Goal: Task Accomplishment & Management: Complete application form

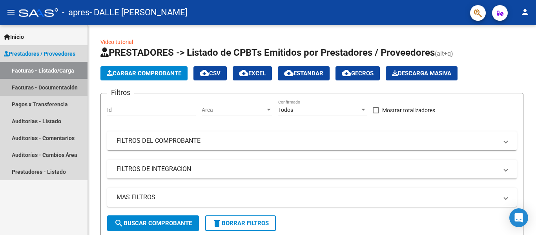
click at [58, 81] on link "Facturas - Documentación" at bounding box center [43, 87] width 87 height 17
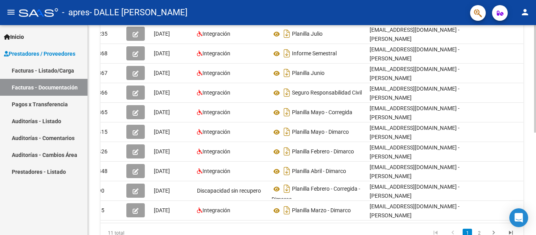
scroll to position [3, 0]
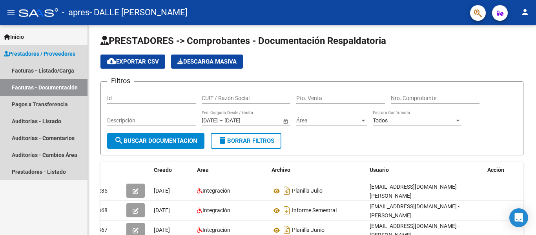
click at [62, 89] on link "Facturas - Documentación" at bounding box center [43, 87] width 87 height 17
click at [53, 71] on link "Facturas - Listado/Carga" at bounding box center [43, 70] width 87 height 17
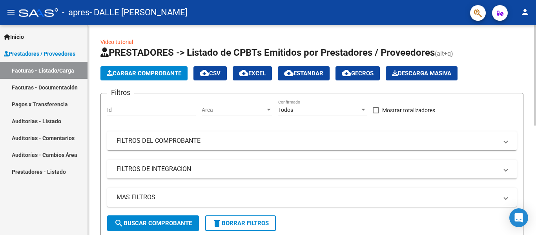
click at [149, 71] on span "Cargar Comprobante" at bounding box center [144, 73] width 75 height 7
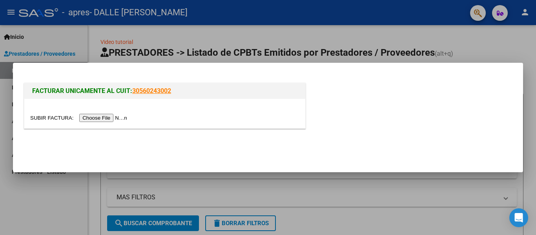
click at [120, 116] on input "file" at bounding box center [79, 118] width 99 height 8
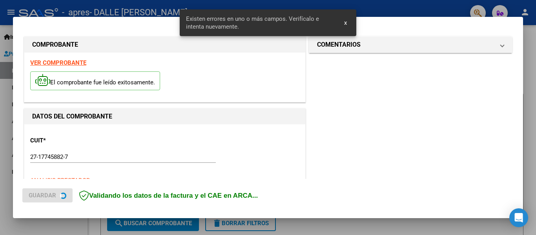
scroll to position [197, 0]
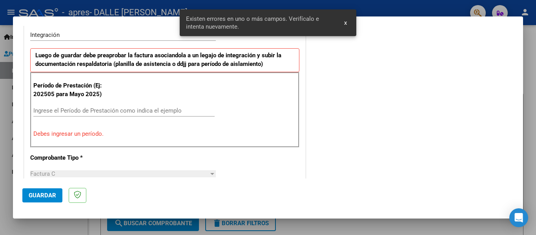
click at [349, 24] on button "x" at bounding box center [345, 23] width 15 height 14
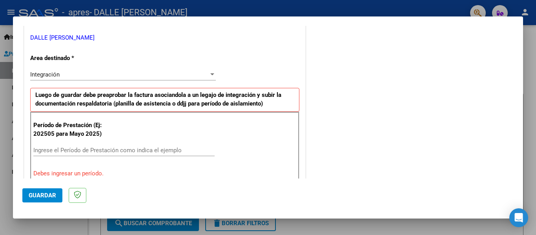
scroll to position [275, 0]
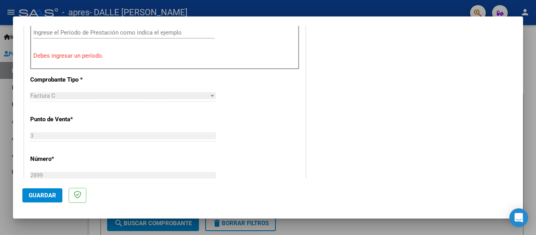
click at [169, 40] on div "Ingrese el Período de Prestación como indica el ejemplo" at bounding box center [123, 36] width 181 height 19
click at [172, 35] on input "Ingrese el Período de Prestación como indica el ejemplo" at bounding box center [123, 32] width 181 height 7
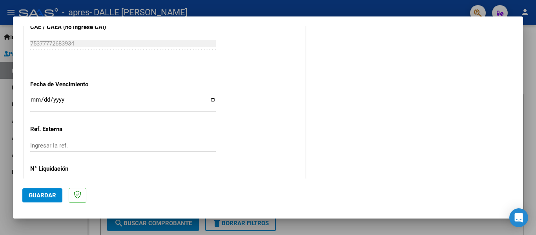
scroll to position [538, 0]
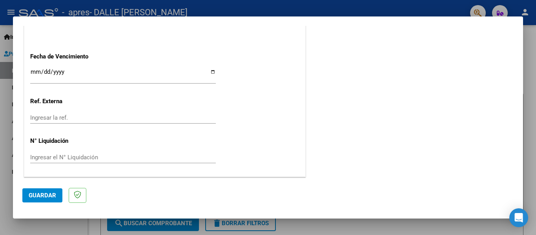
type input "202508"
click at [54, 198] on span "Guardar" at bounding box center [42, 195] width 27 height 7
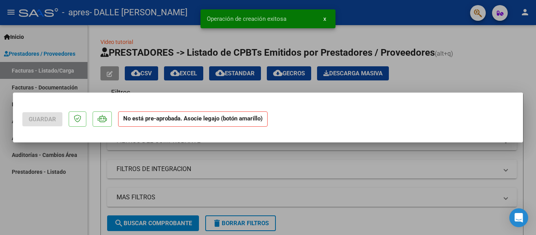
scroll to position [0, 0]
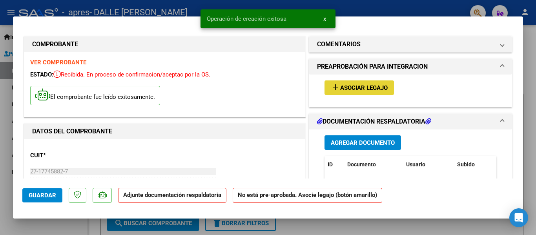
click at [368, 88] on span "Asociar Legajo" at bounding box center [363, 87] width 47 height 7
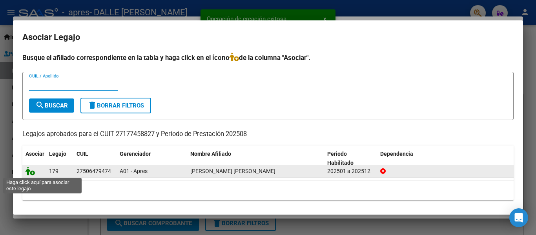
click at [32, 173] on icon at bounding box center [29, 171] width 9 height 9
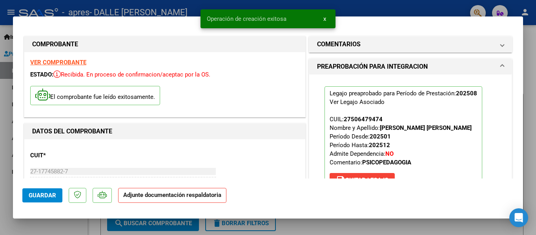
scroll to position [118, 0]
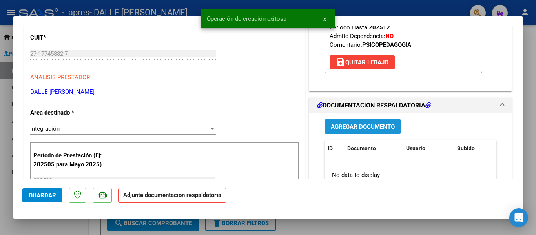
click at [388, 130] on button "Agregar Documento" at bounding box center [362, 126] width 76 height 15
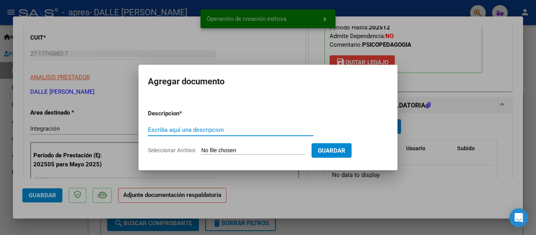
click at [290, 146] on form "Descripcion * Escriba aquí una descripcion Seleccionar Archivo Guardar" at bounding box center [268, 131] width 240 height 57
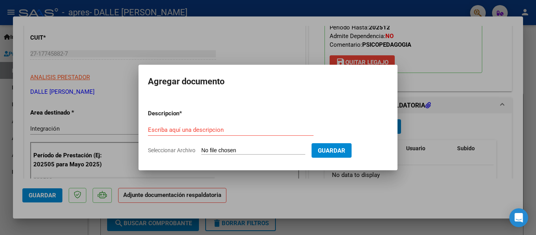
click at [229, 152] on input "Seleccionar Archivo" at bounding box center [253, 150] width 104 height 7
type input "C:\fakepath\PLANILLA AGOSTO PSICOPEDAGOGIA - DIMARCO.pdf"
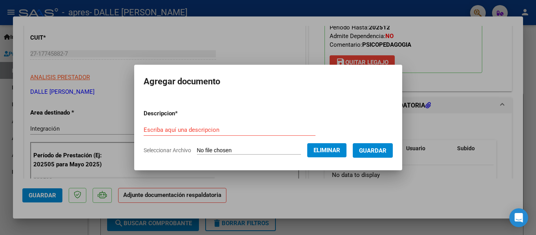
click at [270, 123] on form "Descripcion * Escriba aquí una descripcion Seleccionar Archivo Eliminar Guardar" at bounding box center [268, 131] width 249 height 57
click at [268, 129] on input "Escriba aquí una descripcion" at bounding box center [230, 129] width 172 height 7
type input "PLANILLA DE ASISTENCIA"
click at [386, 148] on span "Guardar" at bounding box center [372, 150] width 27 height 7
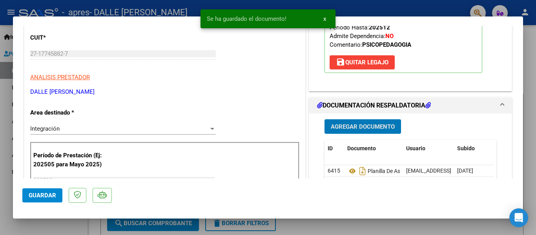
click at [53, 199] on button "Guardar" at bounding box center [42, 195] width 40 height 14
click at [55, 227] on div at bounding box center [268, 117] width 536 height 235
type input "$ 0,00"
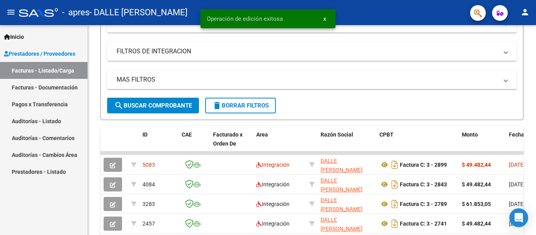
drag, startPoint x: 532, startPoint y: 9, endPoint x: 524, endPoint y: 14, distance: 9.0
click at [531, 10] on mat-toolbar "menu - apres - DALLE NOGARE MARIA ALEJANDRA person" at bounding box center [268, 12] width 536 height 25
click at [523, 14] on mat-icon "person" at bounding box center [524, 11] width 9 height 9
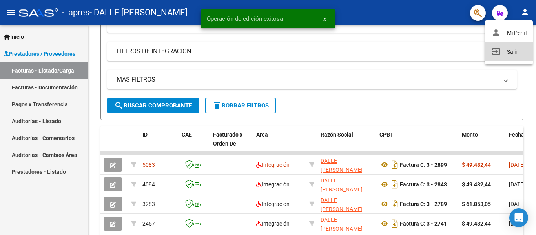
click at [500, 51] on button "exit_to_app Salir" at bounding box center [509, 51] width 48 height 19
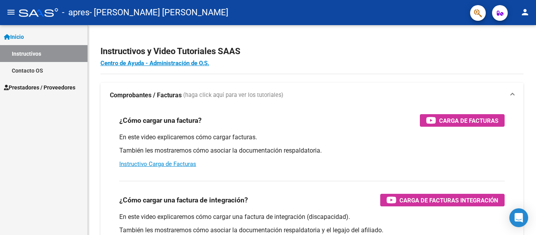
click at [36, 91] on span "Prestadores / Proveedores" at bounding box center [39, 87] width 71 height 9
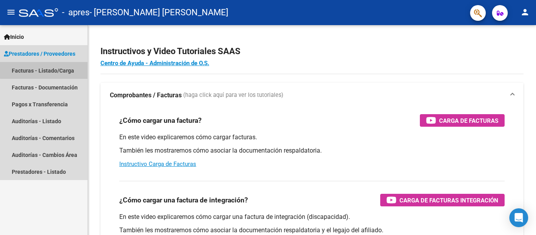
click at [48, 69] on link "Facturas - Listado/Carga" at bounding box center [43, 70] width 87 height 17
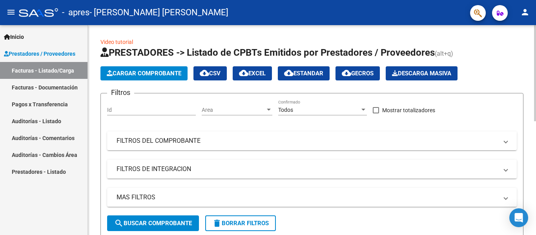
click at [134, 71] on span "Cargar Comprobante" at bounding box center [144, 73] width 75 height 7
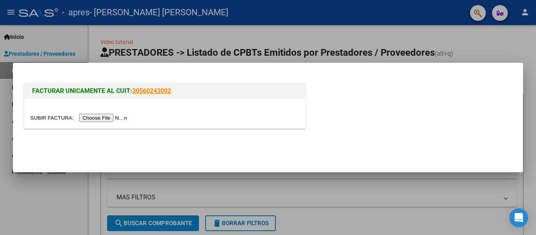
click at [125, 116] on input "file" at bounding box center [79, 118] width 99 height 8
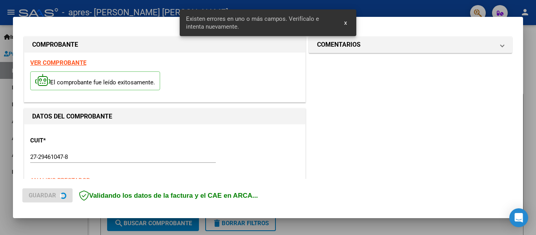
scroll to position [197, 0]
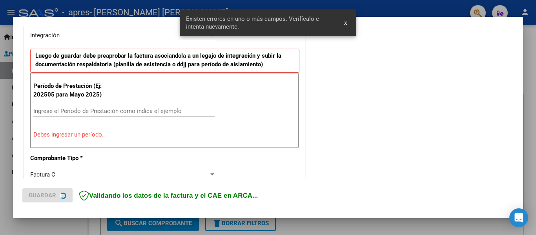
click at [97, 109] on input "Ingrese el Período de Prestación como indica el ejemplo" at bounding box center [123, 110] width 181 height 7
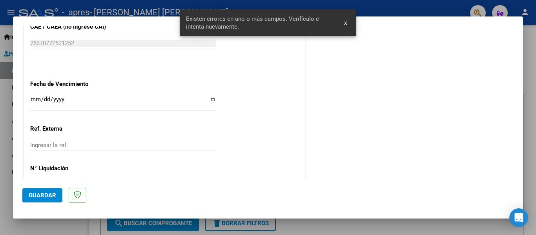
scroll to position [538, 0]
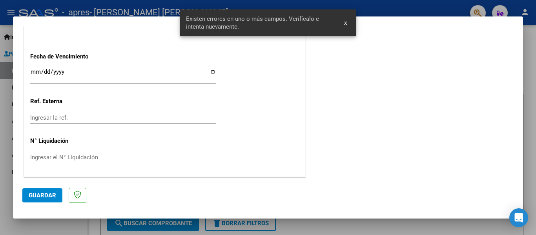
type input "202508"
click at [39, 198] on span "Guardar" at bounding box center [42, 195] width 27 height 7
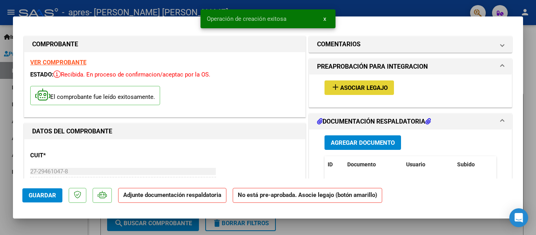
click at [342, 91] on span "Asociar Legajo" at bounding box center [363, 87] width 47 height 7
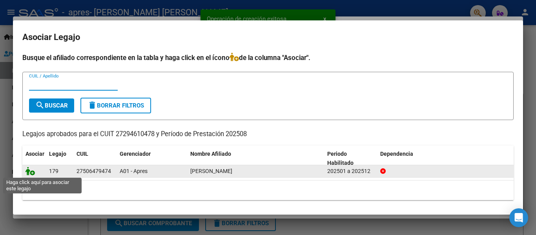
click at [32, 171] on icon at bounding box center [29, 171] width 9 height 9
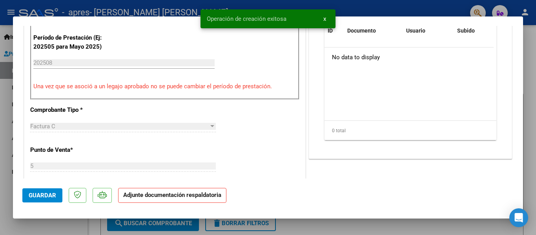
scroll to position [157, 0]
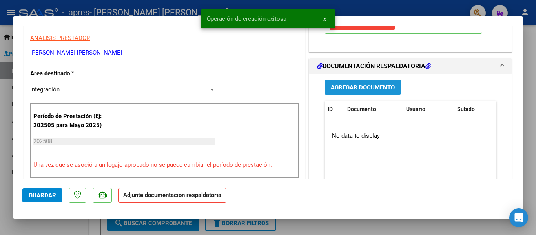
click at [378, 91] on button "Agregar Documento" at bounding box center [362, 87] width 76 height 15
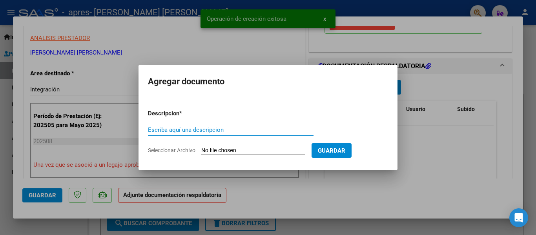
click at [290, 154] on input "Seleccionar Archivo" at bounding box center [253, 150] width 104 height 7
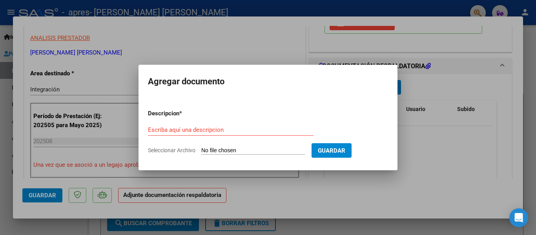
type input "C:\fakepath\PLANILLA AGOSTO PSICOLOGIA - [PERSON_NAME].pdf"
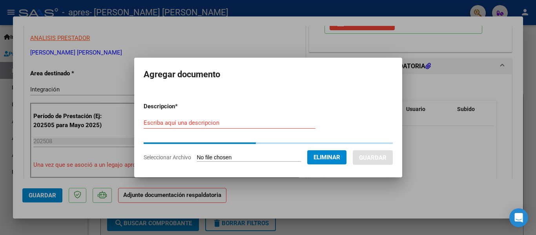
click at [293, 125] on div "Escriba aquí una descripcion" at bounding box center [230, 123] width 172 height 12
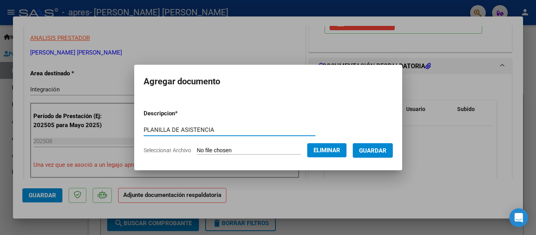
type input "PLANILLA DE ASISTENCIA"
click at [372, 155] on button "Guardar" at bounding box center [373, 150] width 40 height 15
